Goal: Go to known website: Access a specific website the user already knows

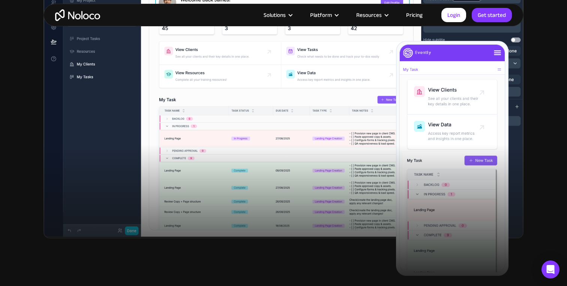
scroll to position [318, 0]
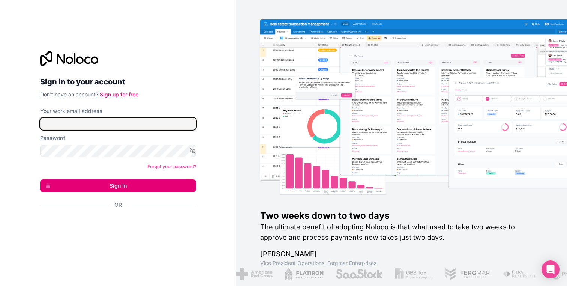
click at [99, 127] on input "Your work email address" at bounding box center [118, 124] width 156 height 12
type input "info@onecallsolution.de"
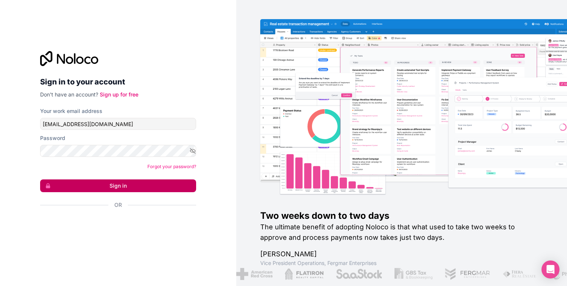
click at [130, 183] on button "Sign in" at bounding box center [118, 185] width 156 height 13
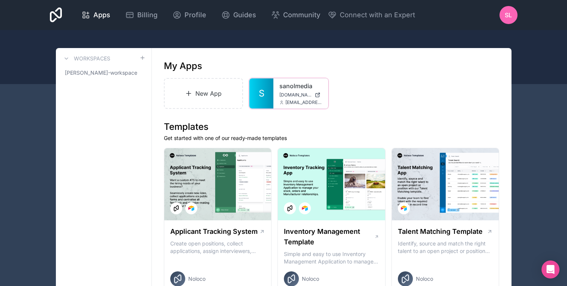
click at [289, 84] on link "sanolmedia" at bounding box center [300, 85] width 43 height 9
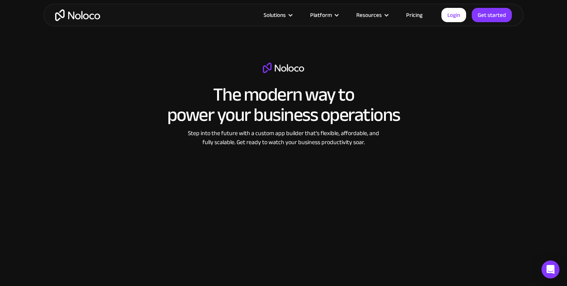
scroll to position [1187, 0]
